Goal: Navigation & Orientation: Find specific page/section

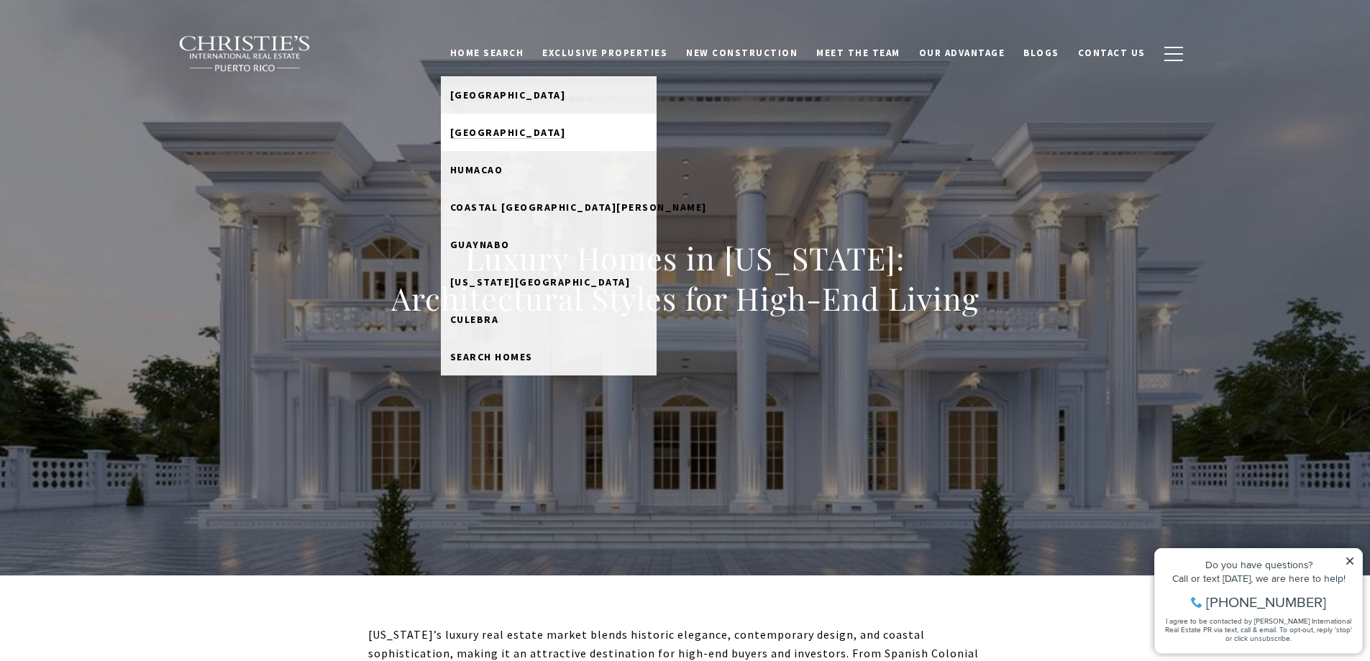
click at [552, 127] on link "[GEOGRAPHIC_DATA]" at bounding box center [549, 132] width 216 height 37
click at [533, 360] on span "Search Homes" at bounding box center [491, 356] width 83 height 13
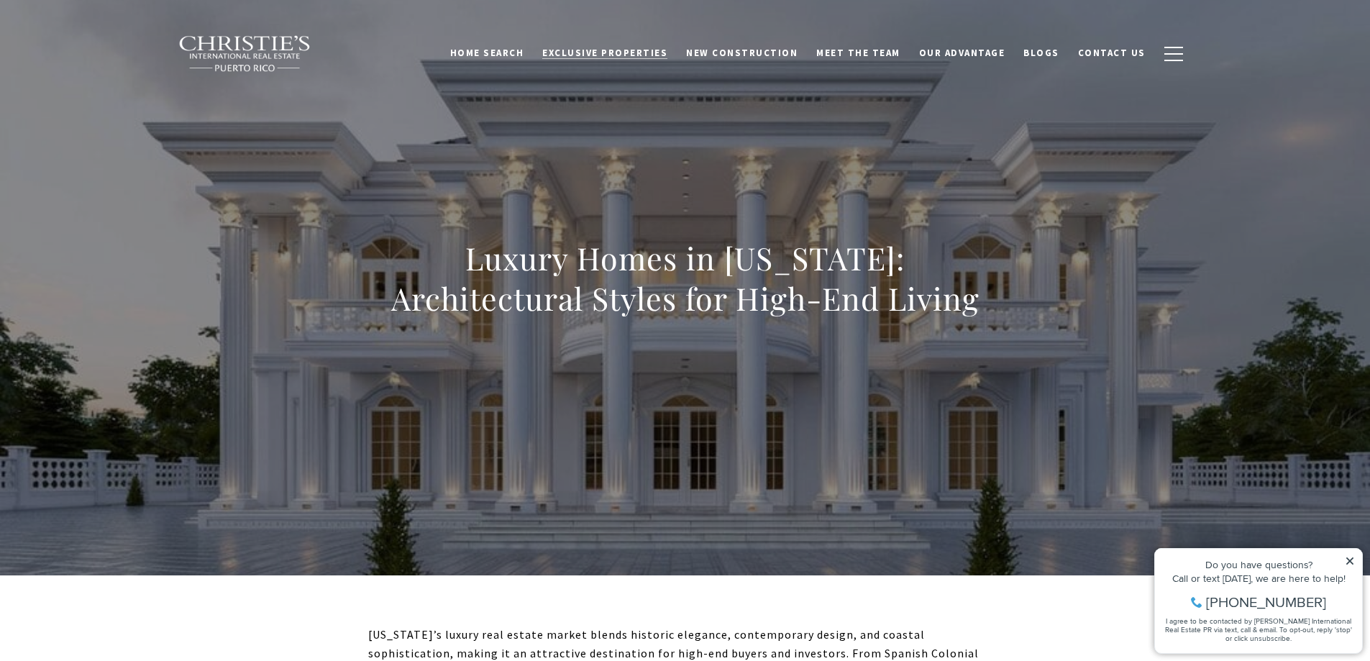
click at [614, 50] on span "Exclusive Properties" at bounding box center [604, 53] width 125 height 12
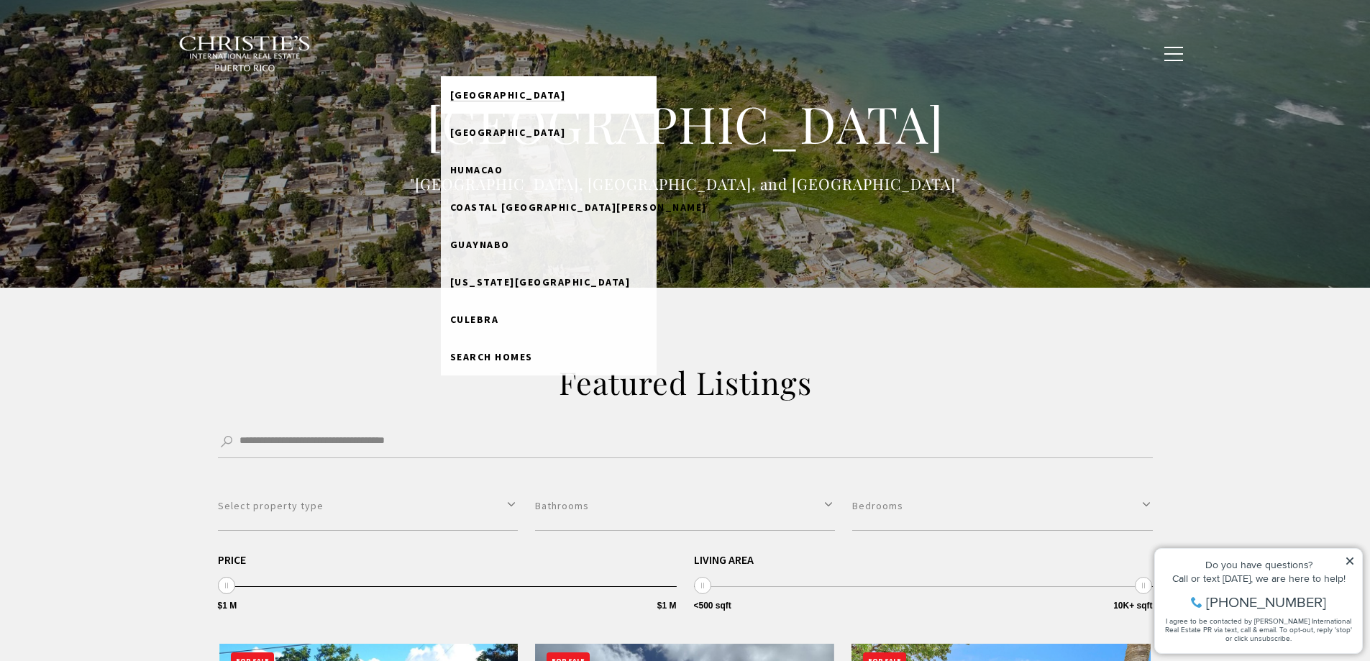
click at [536, 94] on span "[GEOGRAPHIC_DATA]" at bounding box center [508, 94] width 116 height 13
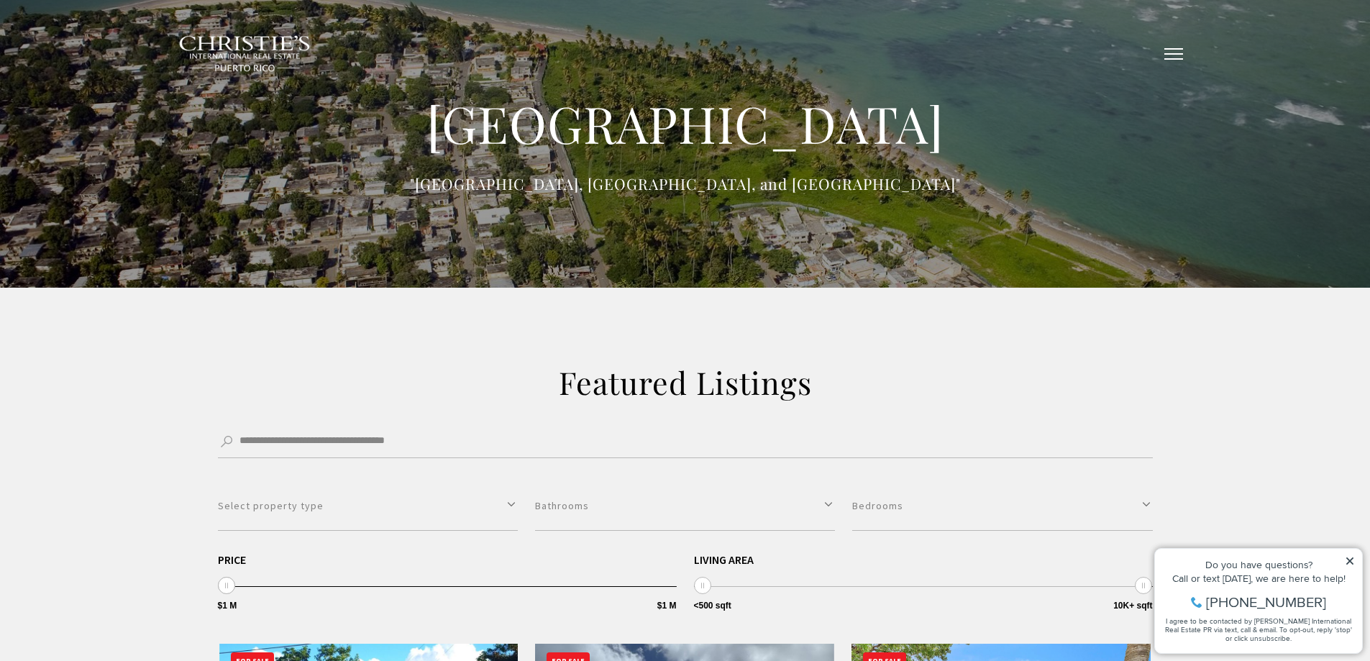
click at [1165, 55] on button "button" at bounding box center [1173, 54] width 37 height 42
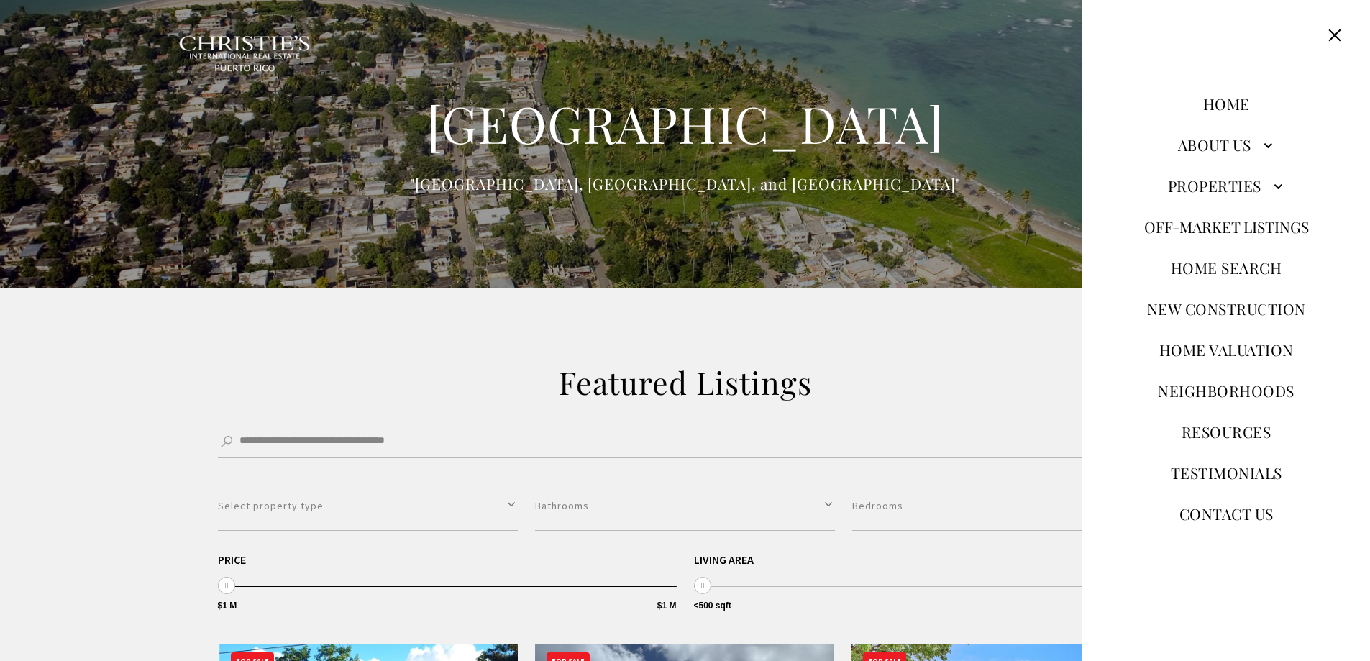
click at [1254, 183] on link "Properties" at bounding box center [1226, 185] width 230 height 35
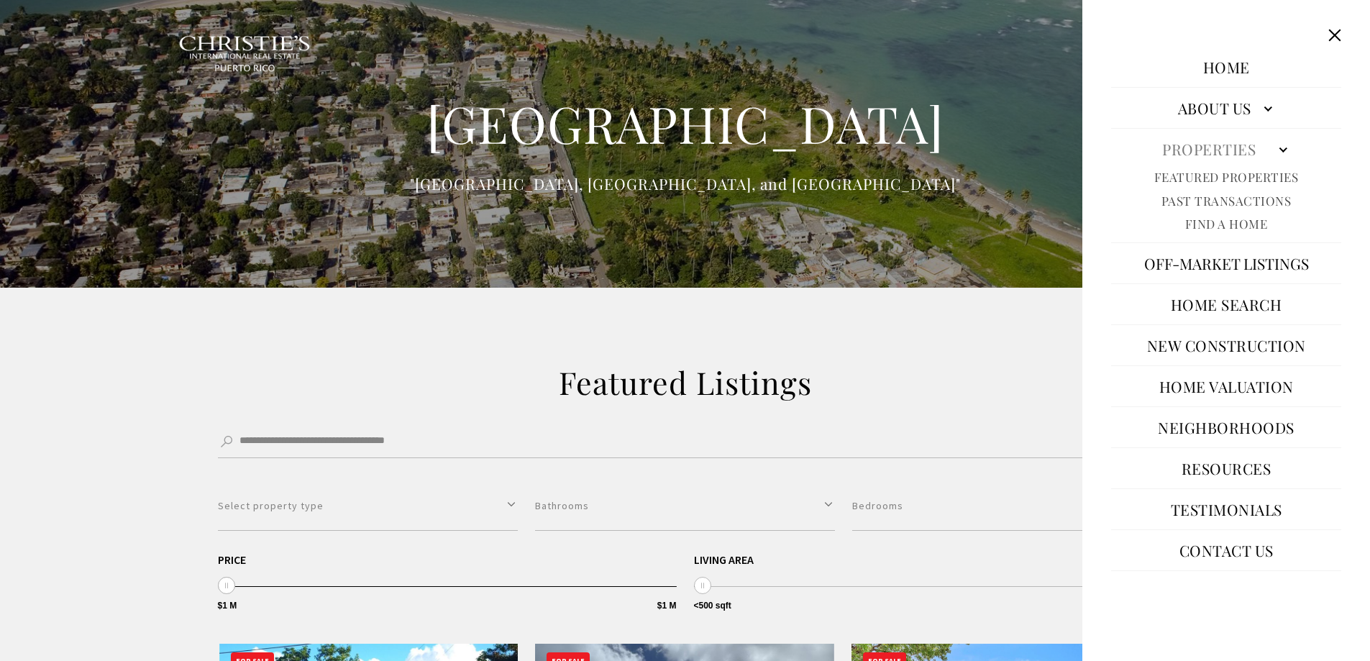
click at [267, 42] on img at bounding box center [245, 53] width 134 height 37
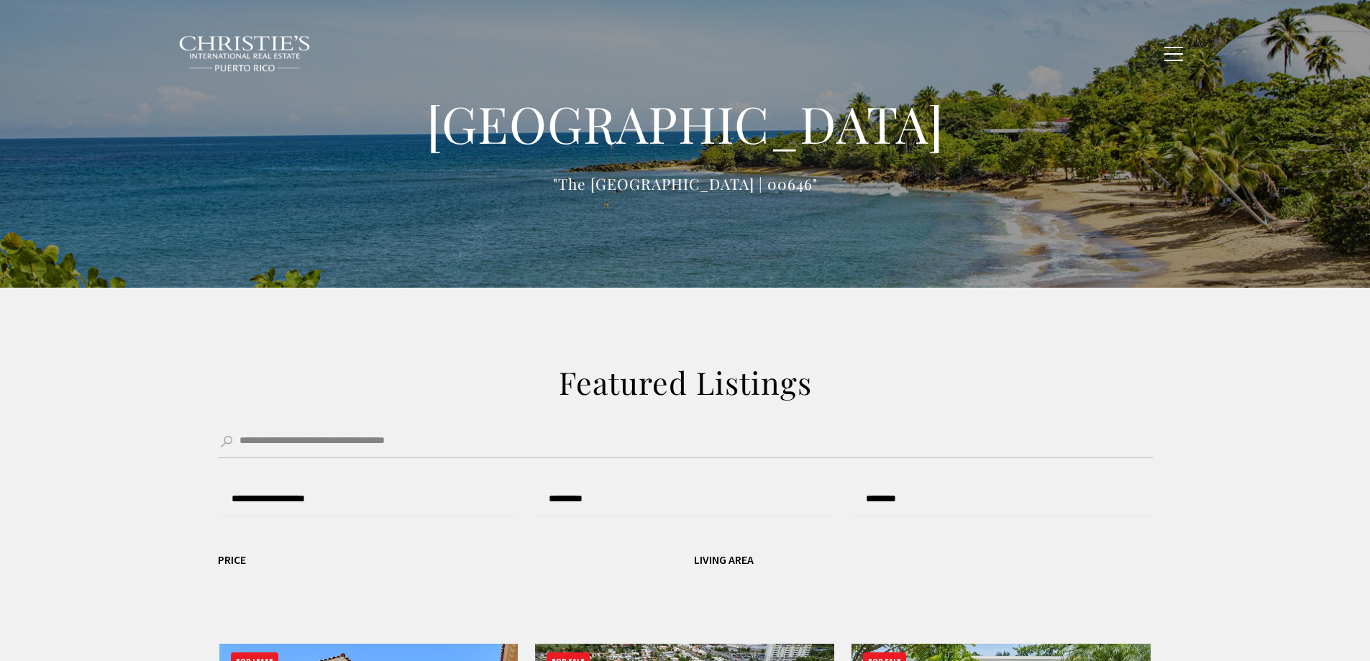
type input "**********"
type input "*********"
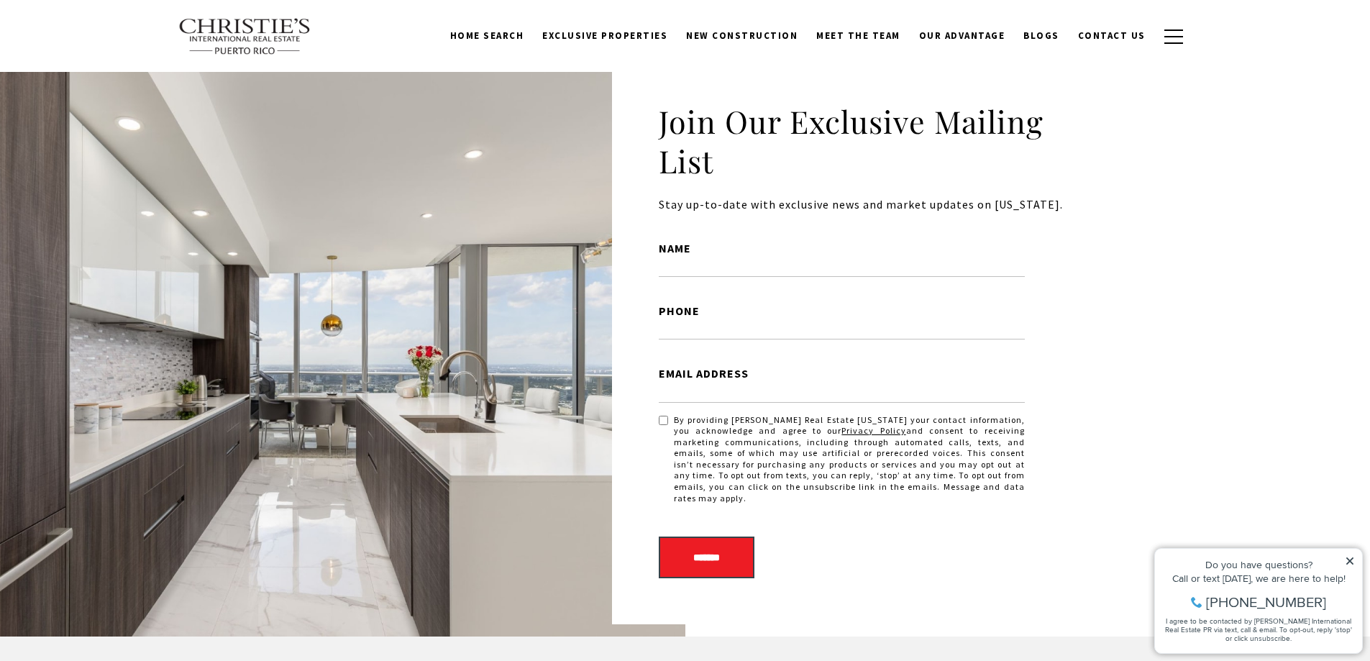
scroll to position [3053, 0]
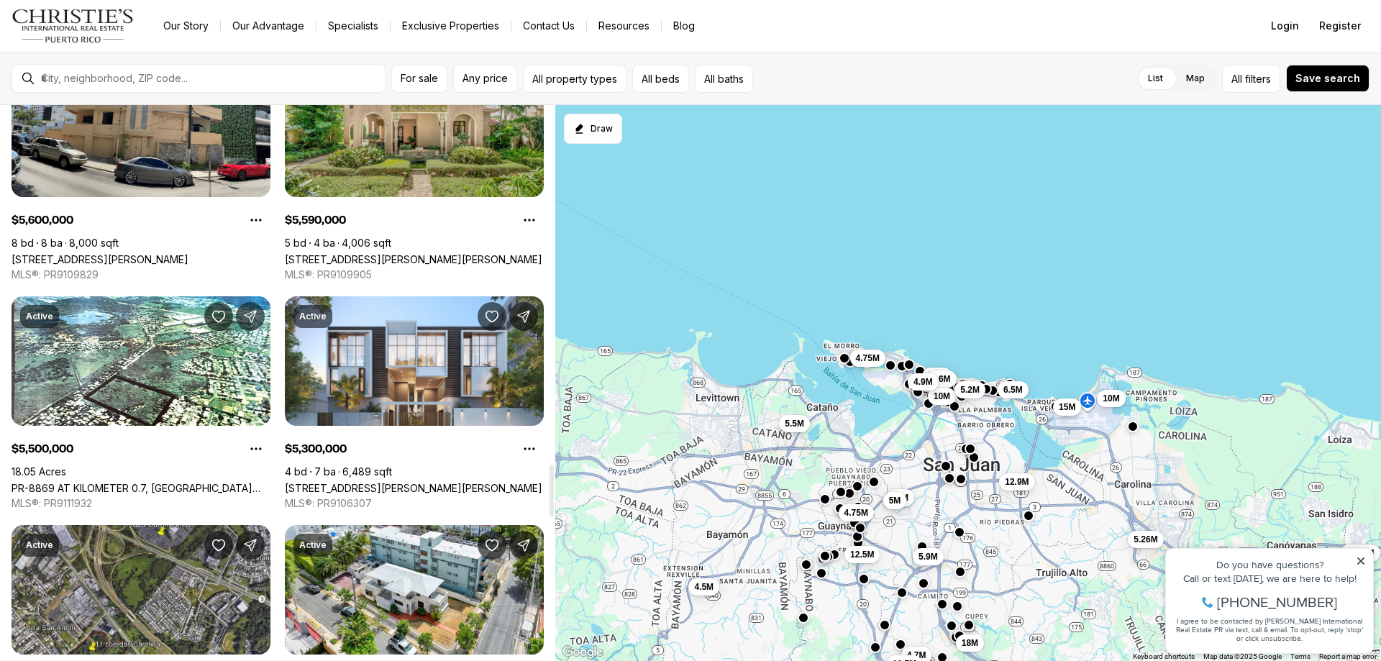
scroll to position [4028, 0]
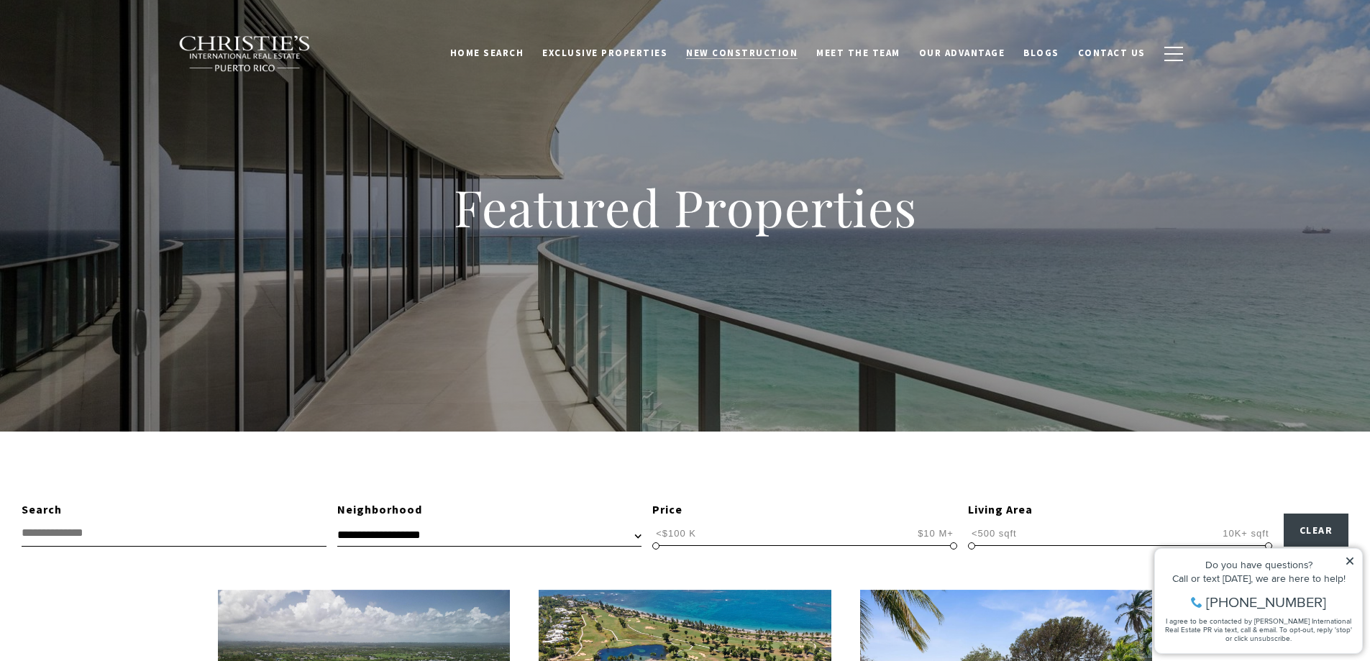
click at [775, 53] on span "New Construction" at bounding box center [741, 53] width 111 height 12
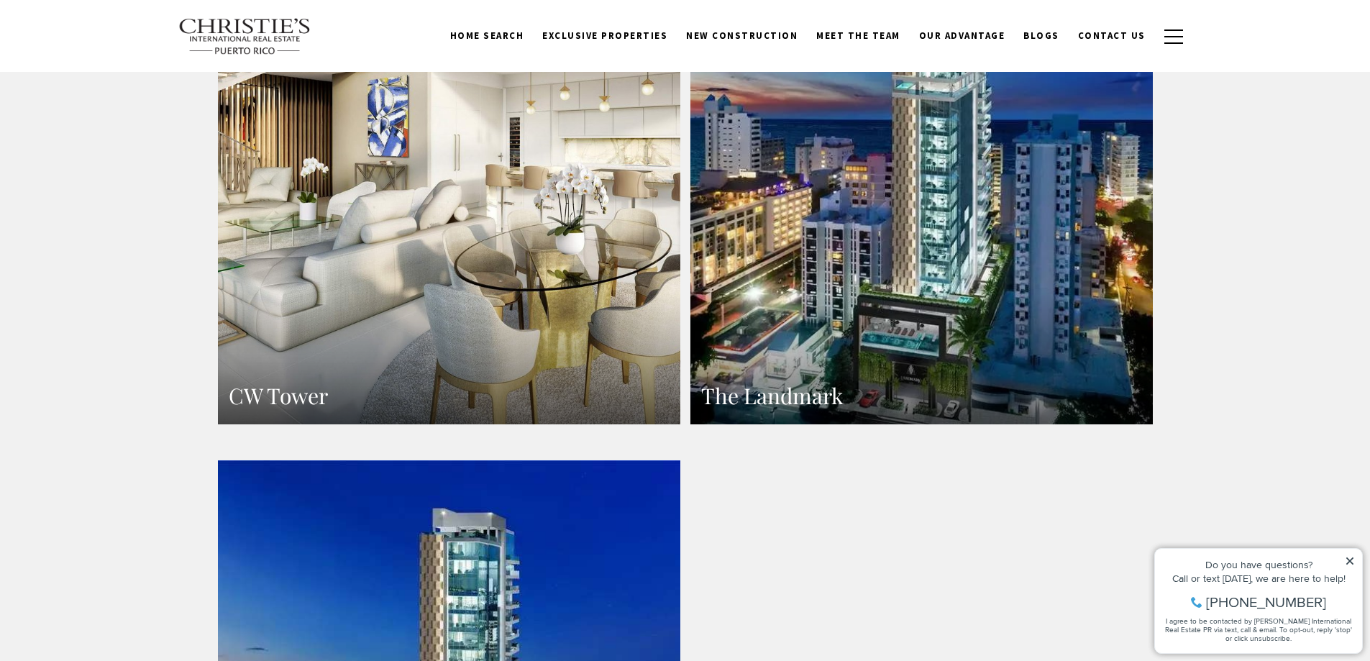
scroll to position [1314, 0]
